Goal: Task Accomplishment & Management: Manage account settings

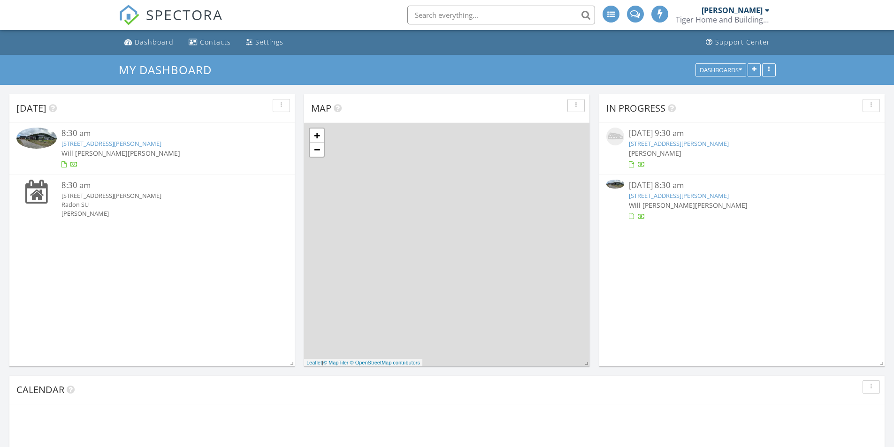
scroll to position [5, 5]
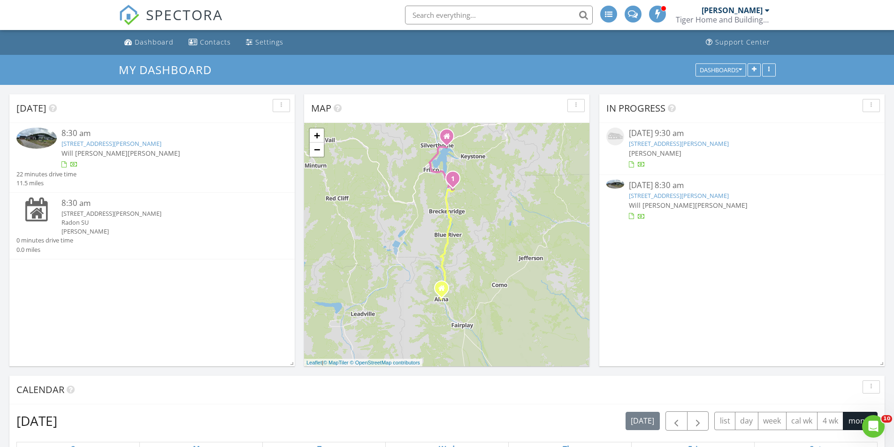
click at [661, 197] on link "403 Revett Dr, Breckenridge, CO 80424" at bounding box center [679, 195] width 100 height 8
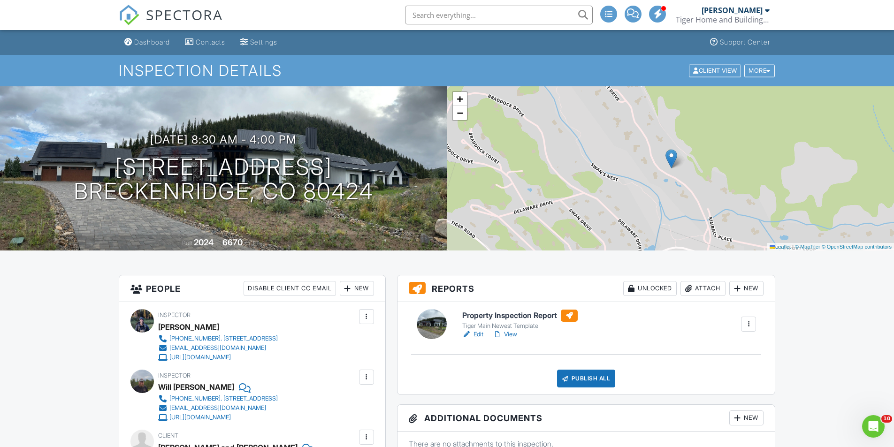
click at [511, 314] on h6 "Property Inspection Report" at bounding box center [519, 316] width 115 height 12
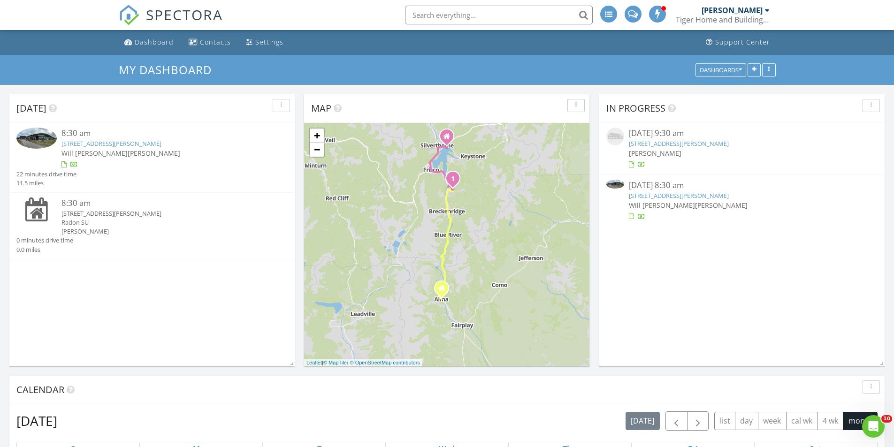
click at [99, 144] on link "403 Revett Dr, Breckenridge, CO 80424" at bounding box center [111, 143] width 100 height 8
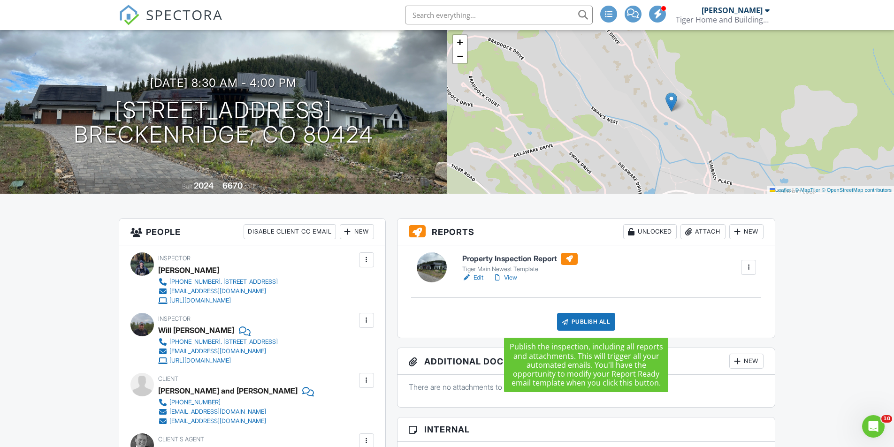
click at [578, 323] on div "Publish All" at bounding box center [586, 322] width 59 height 18
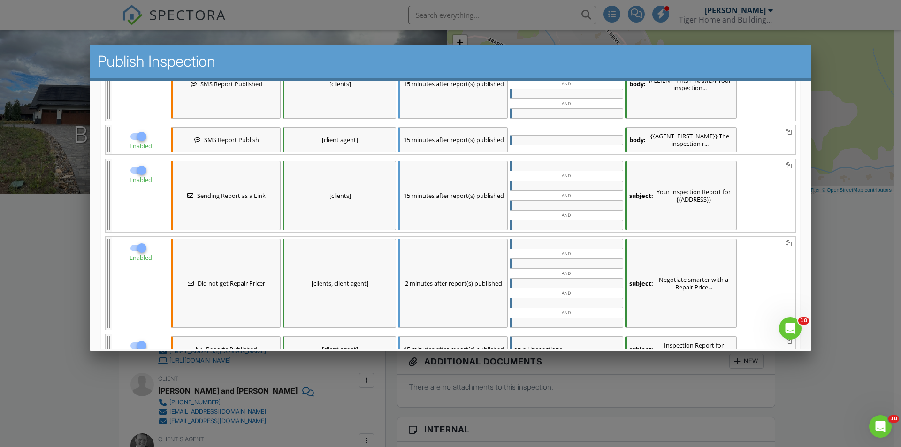
scroll to position [187, 0]
click at [222, 196] on span "Sending Report as a Link" at bounding box center [231, 195] width 69 height 8
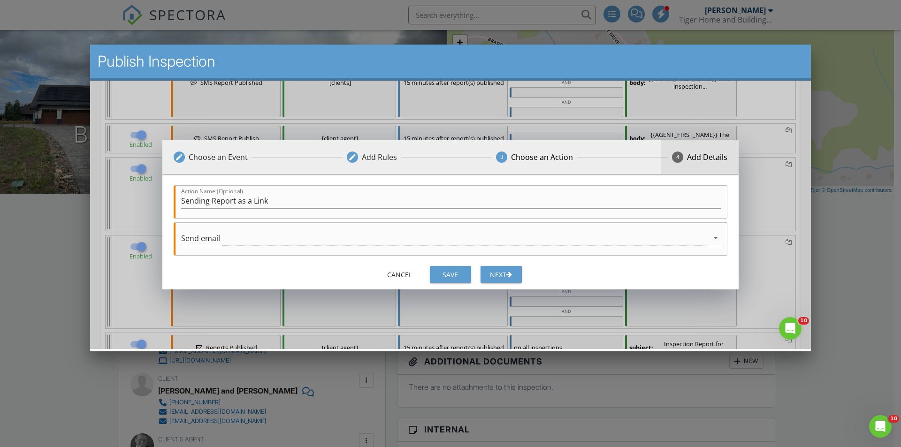
click at [670, 153] on div "4 Add Details" at bounding box center [700, 157] width 78 height 34
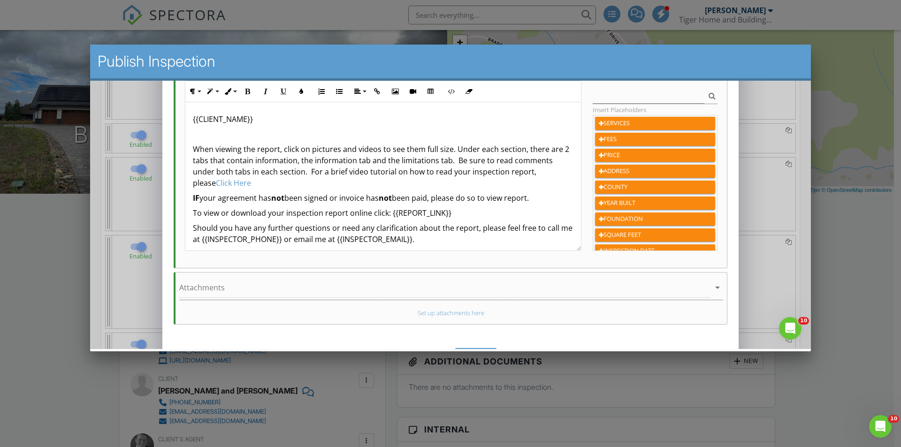
scroll to position [197, 0]
click at [229, 128] on div "{{CLIENT_NAME}} When viewing the report, click on pictures and videos to see th…" at bounding box center [383, 207] width 396 height 210
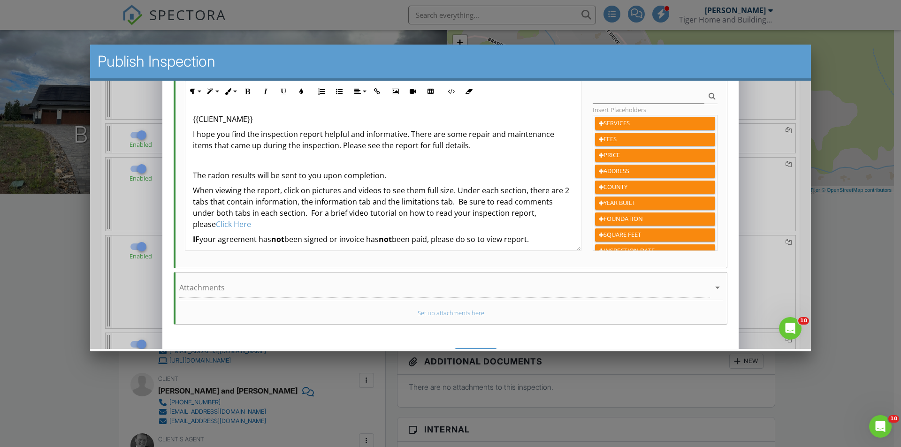
click at [195, 134] on p "I hope you find the inspection report helpful and informative. There are some r…" at bounding box center [383, 140] width 381 height 23
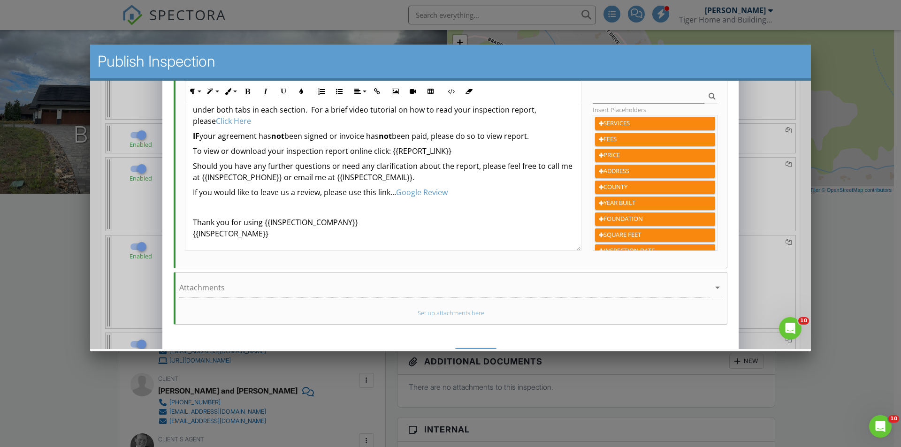
scroll to position [225, 0]
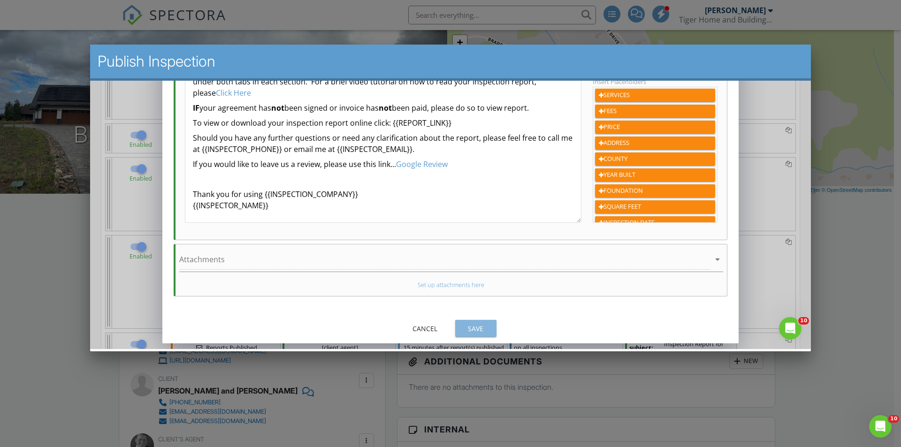
click at [473, 327] on div "Save" at bounding box center [476, 329] width 26 height 10
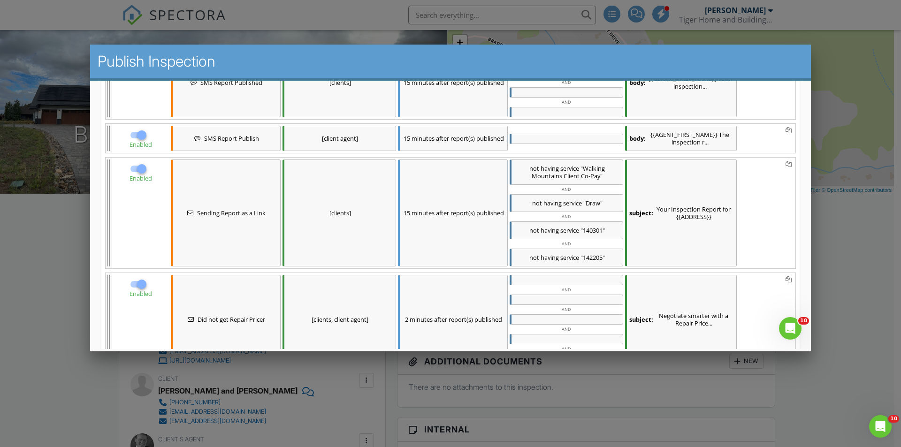
scroll to position [331, 0]
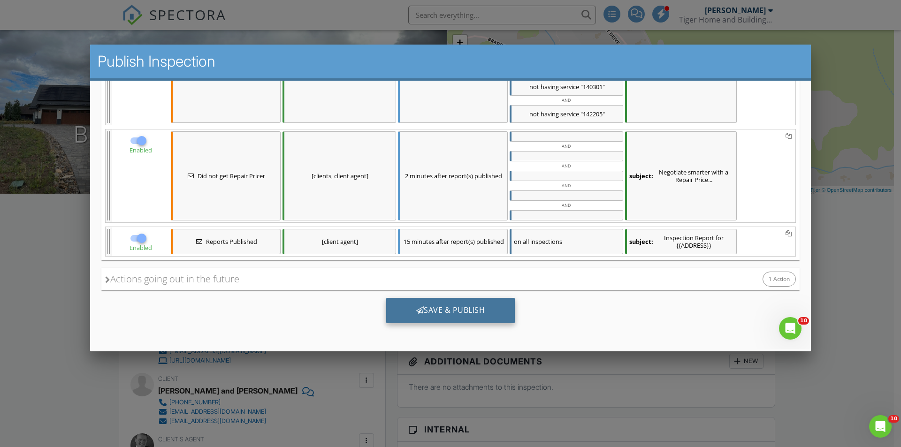
click at [455, 313] on div "Save & Publish" at bounding box center [450, 310] width 129 height 25
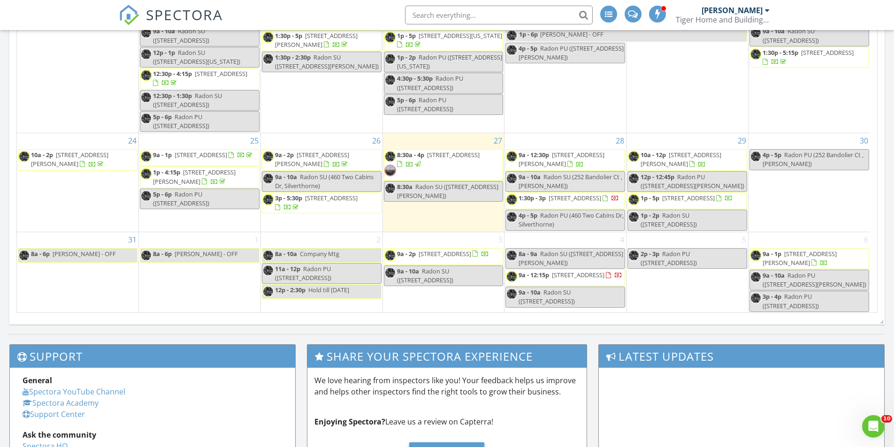
scroll to position [512, 0]
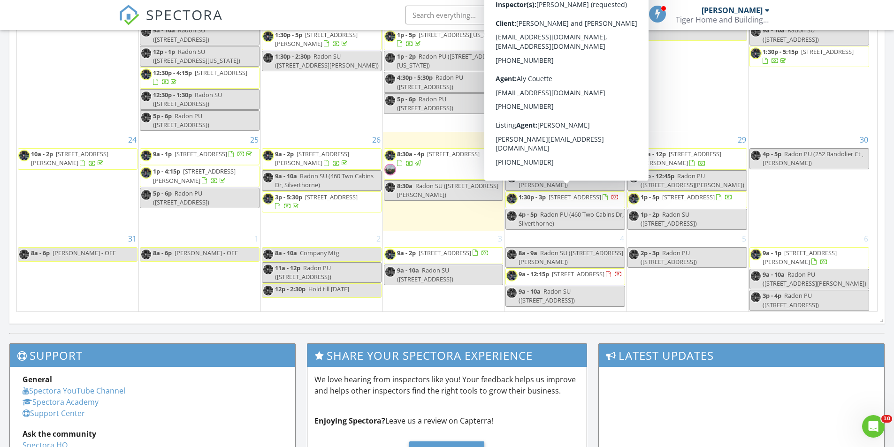
click at [573, 194] on span "[STREET_ADDRESS]" at bounding box center [575, 197] width 53 height 8
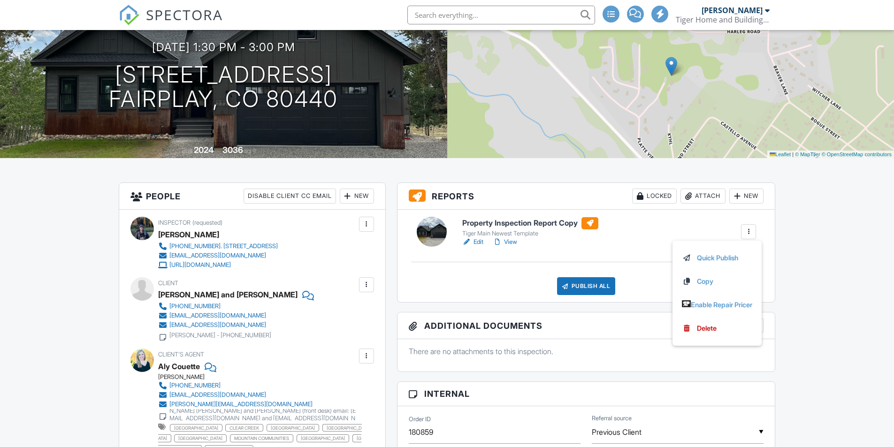
click at [748, 235] on div at bounding box center [748, 231] width 9 height 9
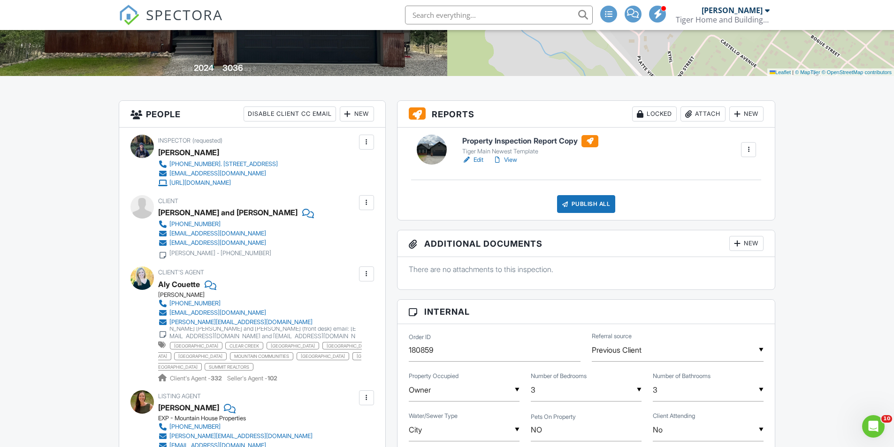
scroll to position [174, 0]
click at [752, 147] on div at bounding box center [748, 149] width 9 height 9
click at [527, 231] on h3 "Additional Documents New" at bounding box center [586, 244] width 378 height 27
click at [732, 118] on div at bounding box center [736, 114] width 9 height 9
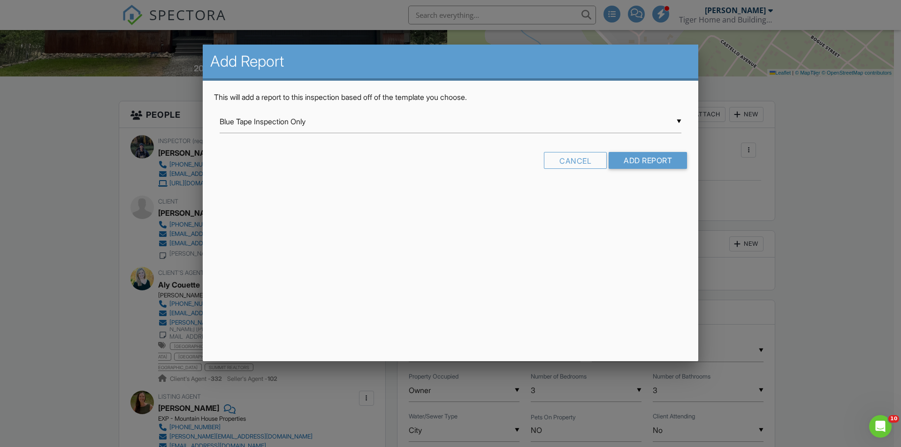
click at [677, 119] on div "▼ Blue Tape Inspection Only Blue Tape Inspection Only Florida Citizens 4-Point …" at bounding box center [451, 121] width 462 height 23
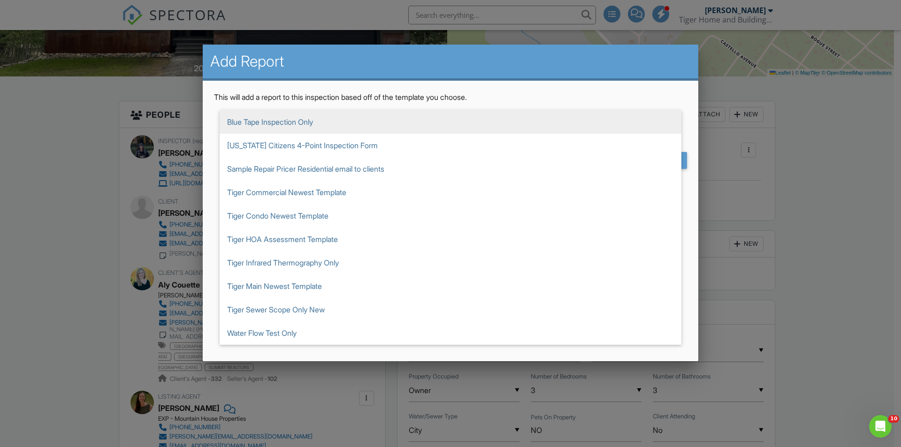
click at [544, 32] on div at bounding box center [450, 232] width 901 height 559
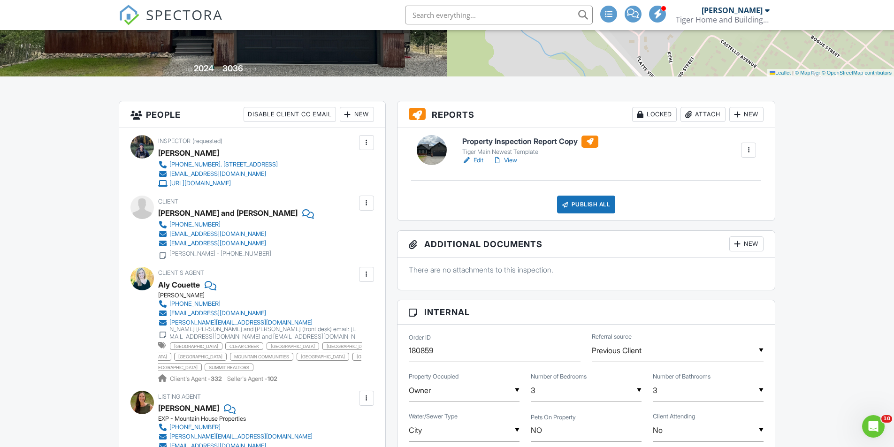
click at [747, 111] on div "New" at bounding box center [746, 114] width 34 height 15
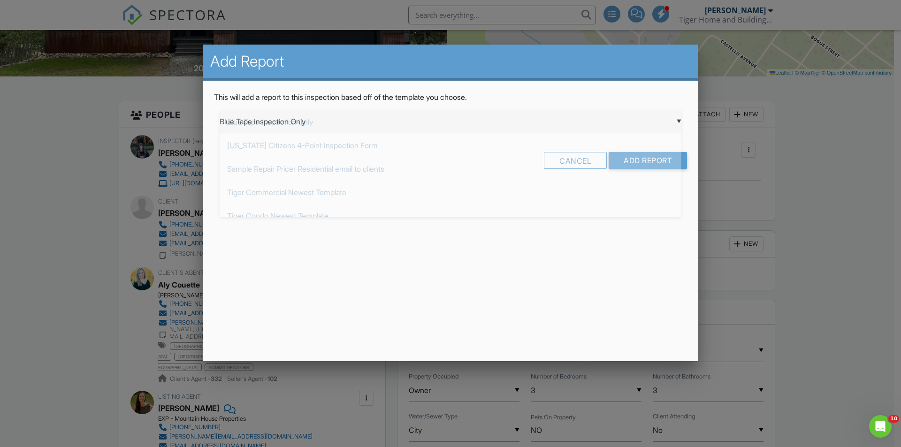
click at [679, 125] on div "▼ Blue Tape Inspection Only Blue Tape Inspection Only Florida Citizens 4-Point …" at bounding box center [451, 121] width 462 height 23
click at [453, 16] on div at bounding box center [450, 232] width 901 height 559
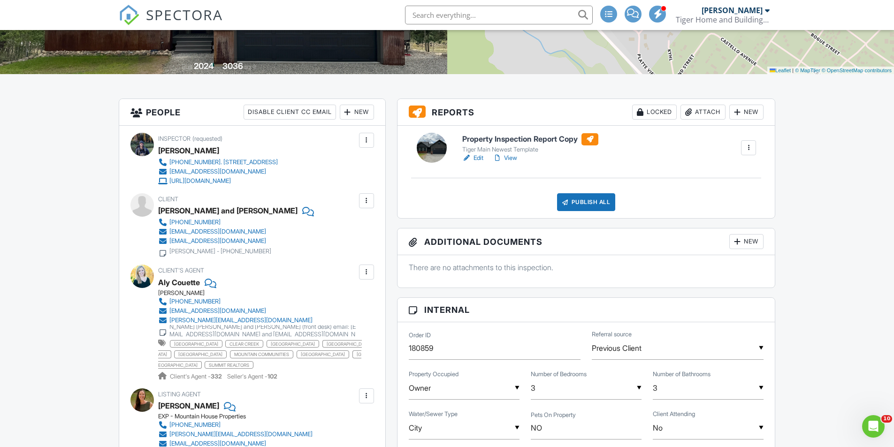
scroll to position [0, 0]
